Goal: Task Accomplishment & Management: Use online tool/utility

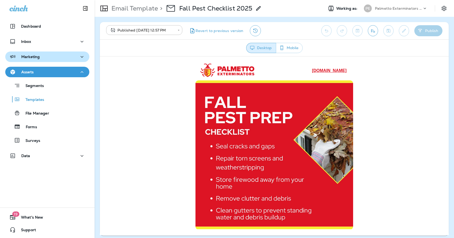
click at [58, 59] on div "Marketing" at bounding box center [47, 57] width 76 height 7
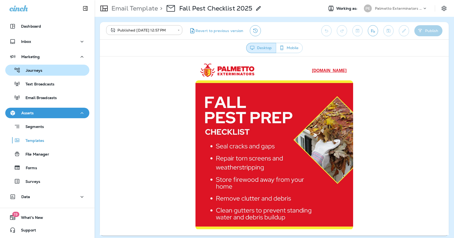
click at [49, 69] on div "Journeys" at bounding box center [47, 70] width 80 height 8
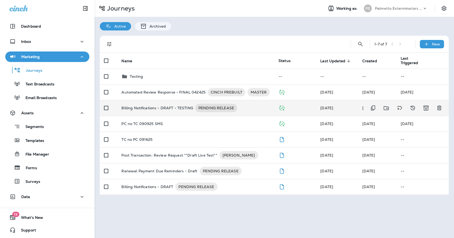
click at [166, 108] on p "Billing Notifications - DRAFT - TESTING" at bounding box center [156, 108] width 71 height 8
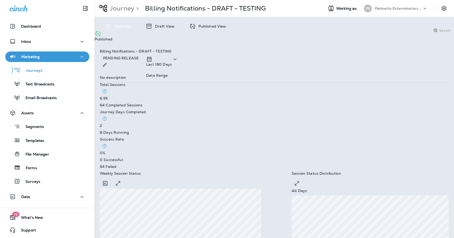
click at [156, 28] on p "Draft View" at bounding box center [163, 26] width 22 height 4
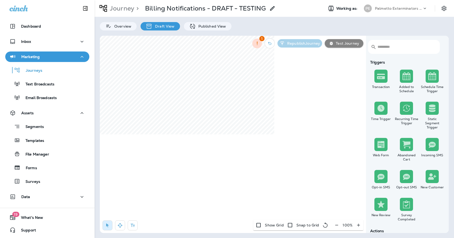
click at [130, 8] on p "Journey" at bounding box center [121, 8] width 27 height 8
